Goal: Find specific page/section: Find specific page/section

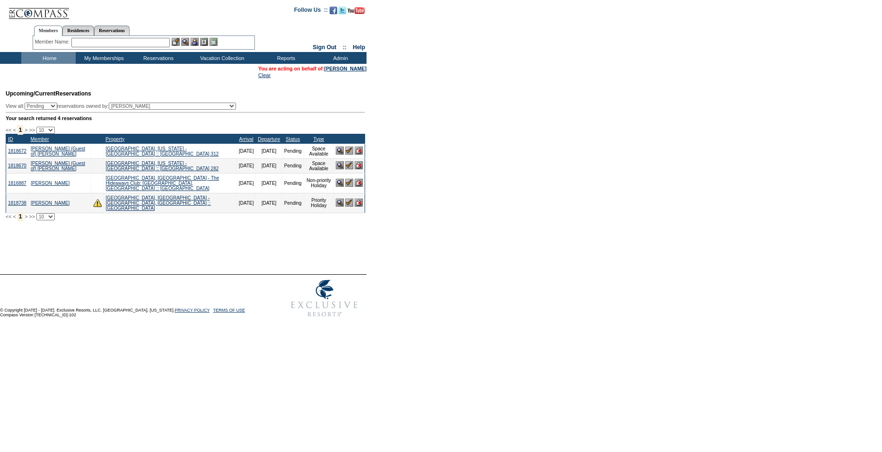
click at [277, 125] on td "Upcoming/Current Reservations View all: Pending Confirmed Cancelled TempHold re…" at bounding box center [184, 153] width 362 height 136
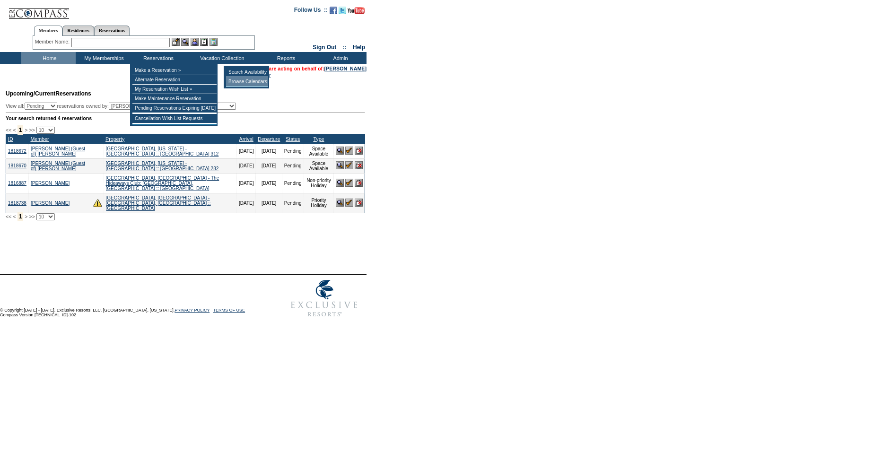
click at [239, 81] on td "Browse Calendars" at bounding box center [247, 81] width 42 height 9
click at [153, 122] on td "Cancellation Wish List Requests" at bounding box center [174, 118] width 84 height 9
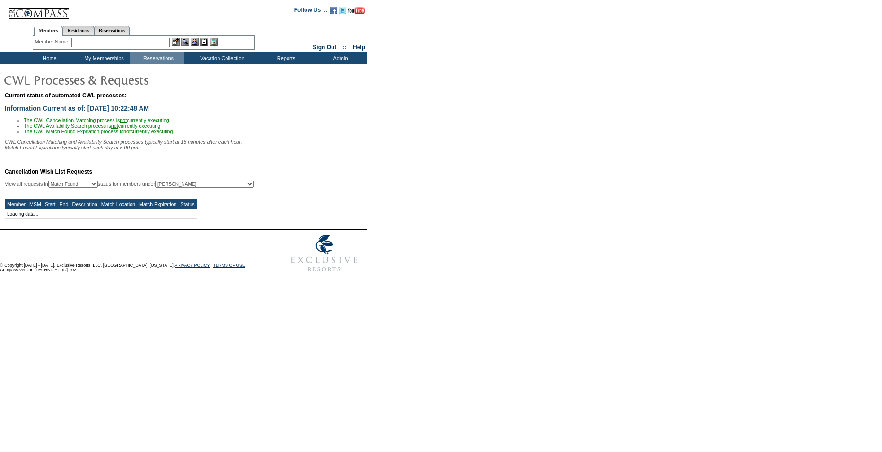
select select "50"
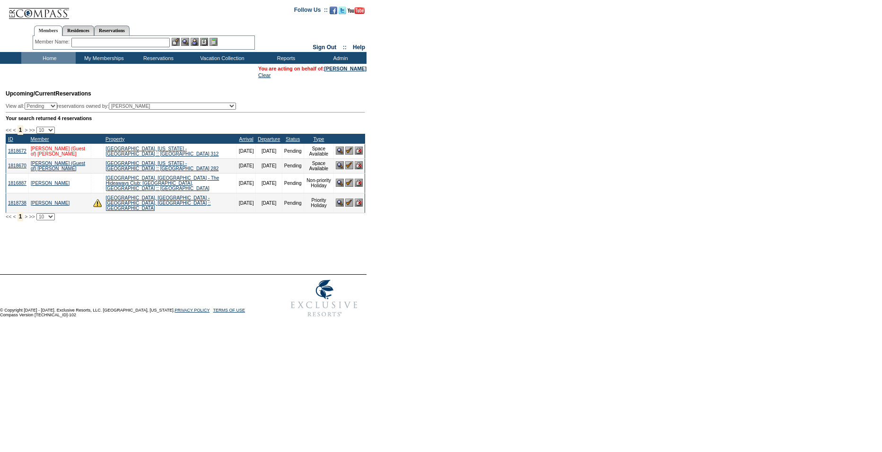
click at [62, 155] on link "MacNaughton, Nicole (Guest of) MacNaughton, Malcolm" at bounding box center [58, 151] width 54 height 10
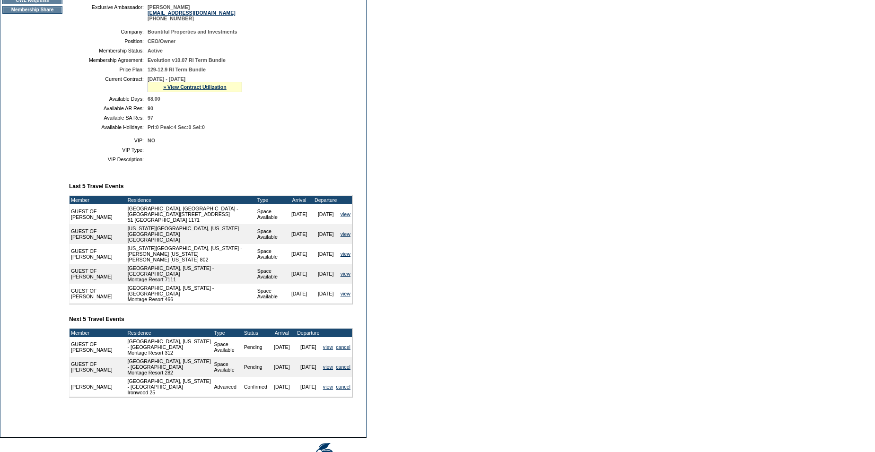
scroll to position [268, 0]
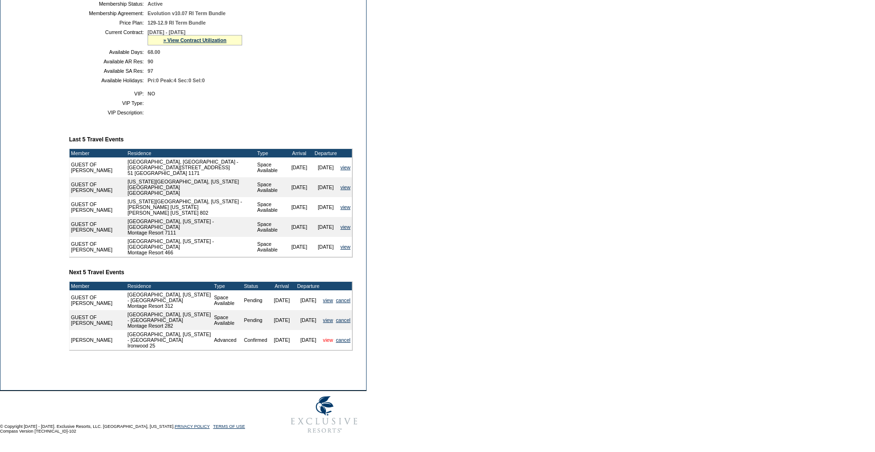
click at [325, 337] on link "view" at bounding box center [328, 340] width 10 height 6
